Goal: Information Seeking & Learning: Find specific fact

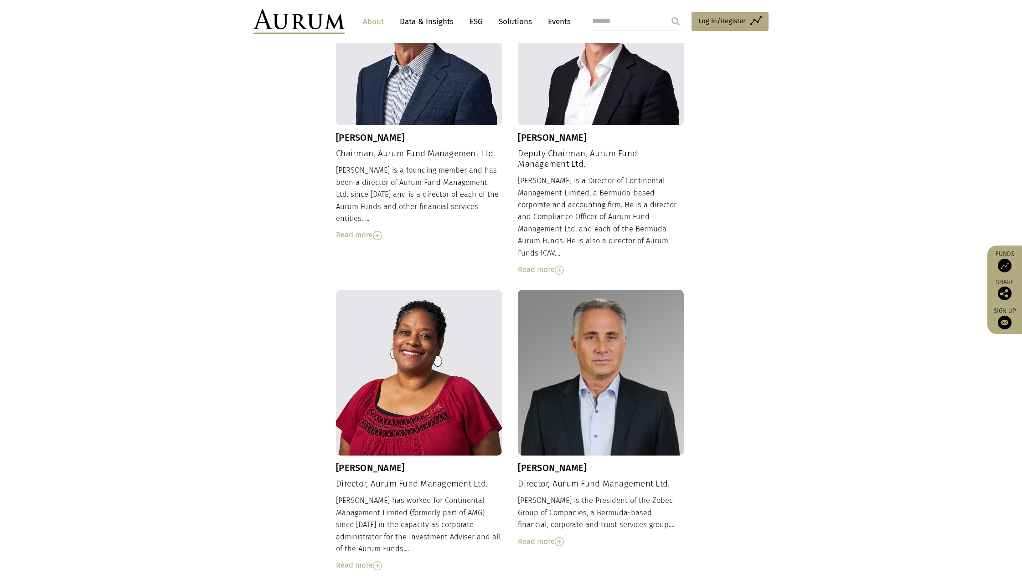
scroll to position [51, 0]
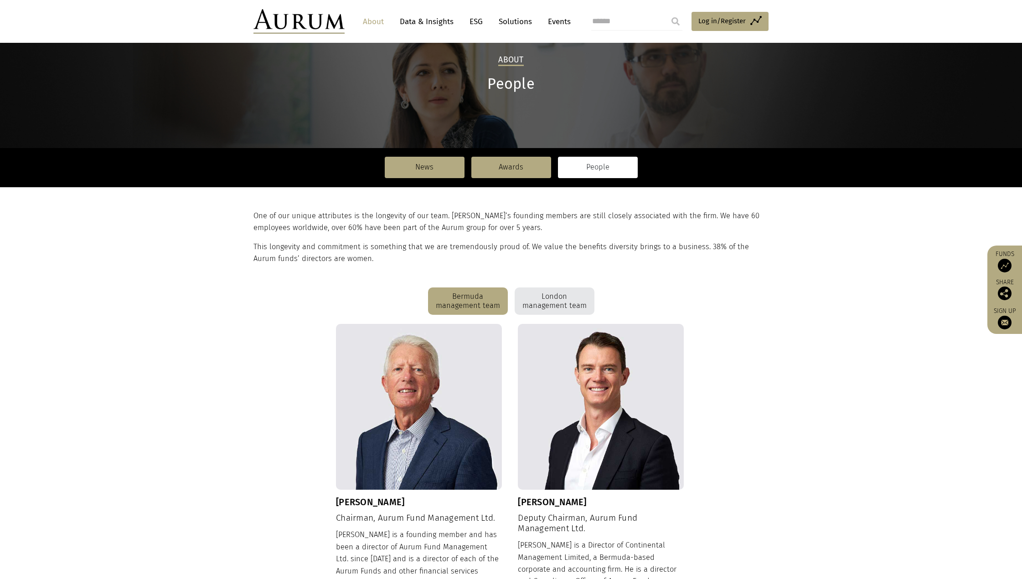
click at [547, 292] on div "London management team" at bounding box center [555, 301] width 80 height 27
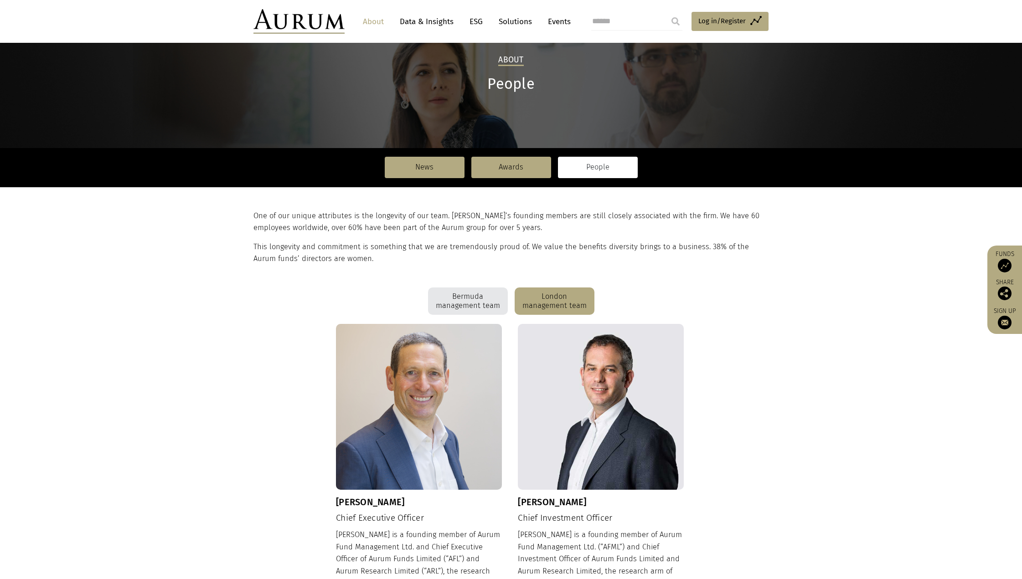
click at [294, 278] on section "One of our unique attributes is the longevity of our team. [PERSON_NAME]’s foun…" at bounding box center [511, 237] width 1022 height 101
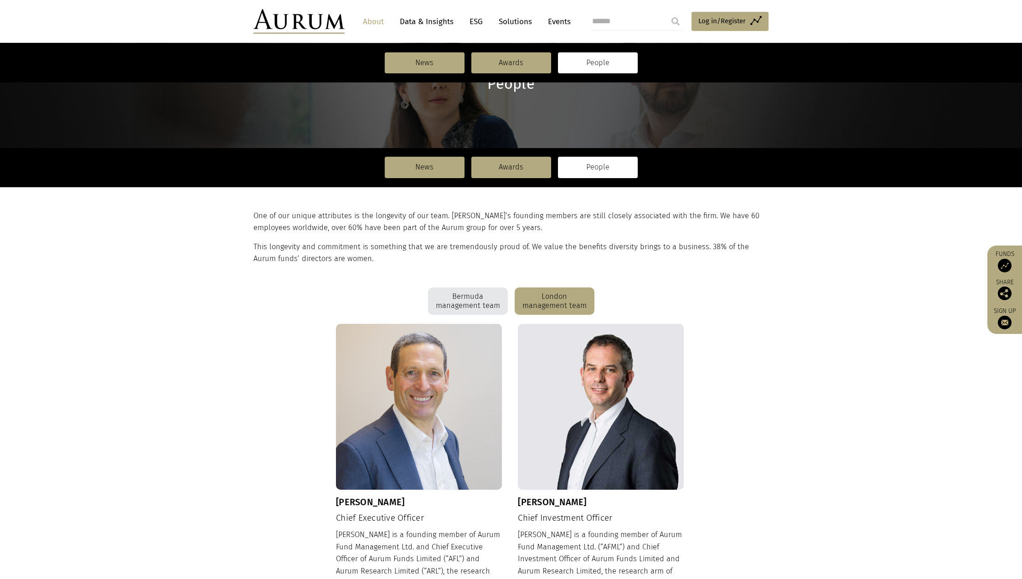
scroll to position [233, 0]
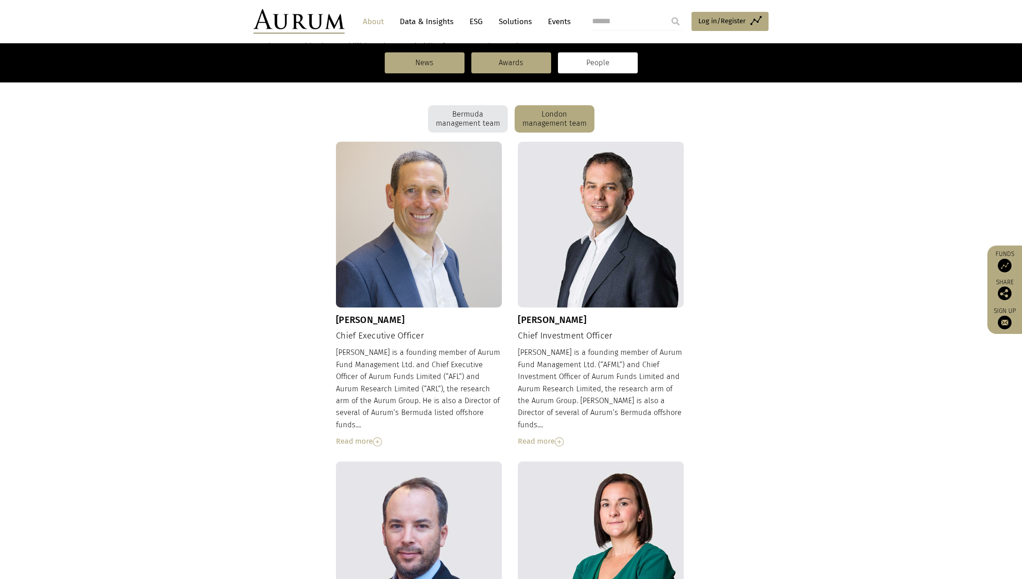
click at [589, 294] on img at bounding box center [601, 225] width 166 height 166
click at [570, 316] on h3 "[PERSON_NAME]" at bounding box center [601, 320] width 166 height 11
click at [563, 438] on img at bounding box center [559, 442] width 9 height 9
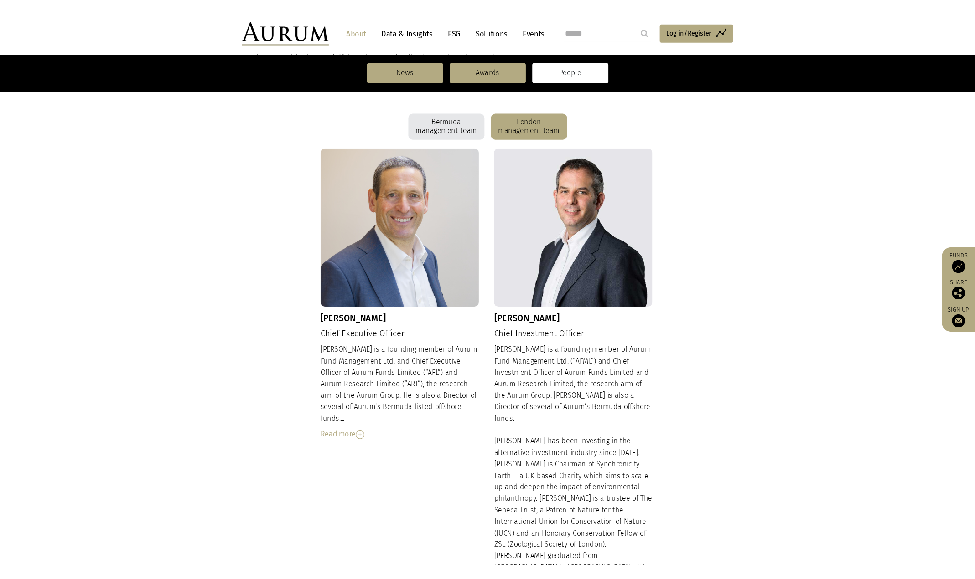
scroll to position [324, 0]
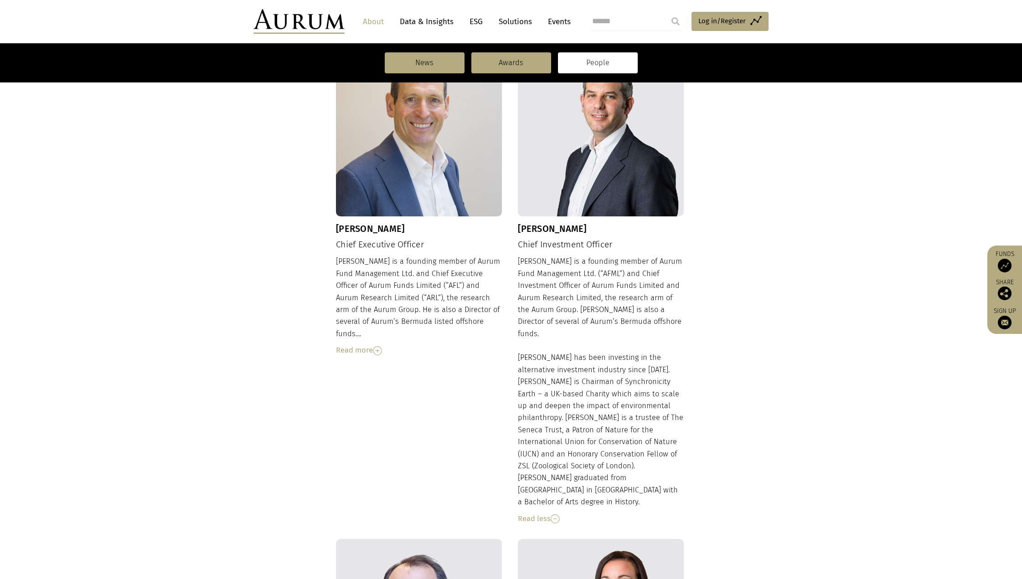
click at [590, 249] on h4 "Chief Investment Officer" at bounding box center [601, 245] width 166 height 10
click at [590, 248] on h4 "Chief Investment Officer" at bounding box center [601, 245] width 166 height 10
copy div "Chief Investment Officer"
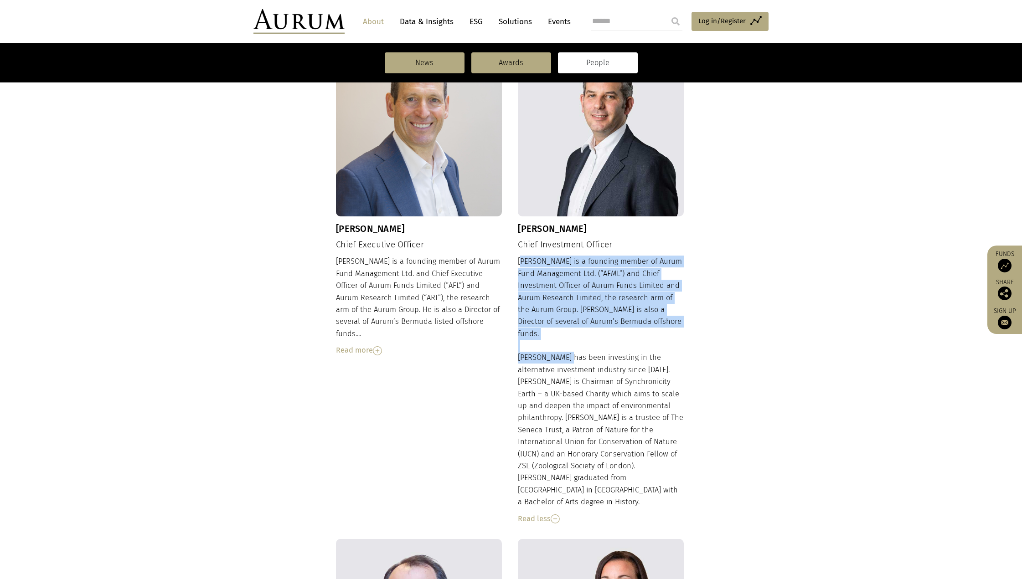
drag, startPoint x: 520, startPoint y: 258, endPoint x: 565, endPoint y: 341, distance: 93.4
click at [568, 345] on div "[PERSON_NAME] is a founding member of Aurum Fund Management Ltd. (“AFML”) and C…" at bounding box center [601, 390] width 166 height 269
click at [565, 341] on div "[PERSON_NAME] is a founding member of Aurum Fund Management Ltd. (“AFML”) and C…" at bounding box center [601, 390] width 166 height 269
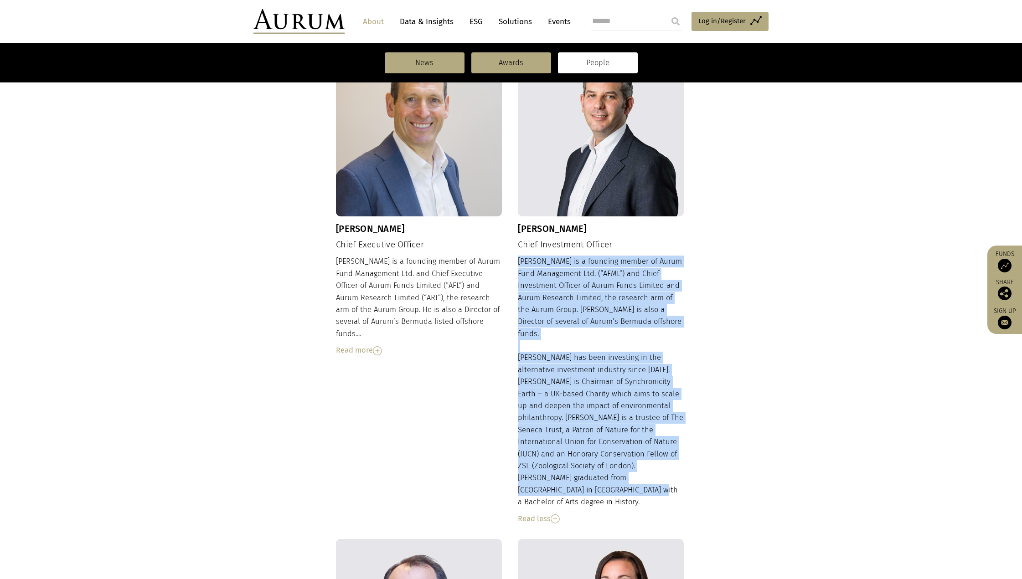
drag, startPoint x: 518, startPoint y: 259, endPoint x: 682, endPoint y: 465, distance: 263.0
click at [682, 465] on div "[PERSON_NAME] is a founding member of Aurum Fund Management Ltd. (“AFML”) and C…" at bounding box center [601, 390] width 166 height 269
copy div "[PERSON_NAME] is a founding member of Aurum Fund Management Ltd. (“AFML”) and C…"
